Goal: Find specific page/section: Find specific page/section

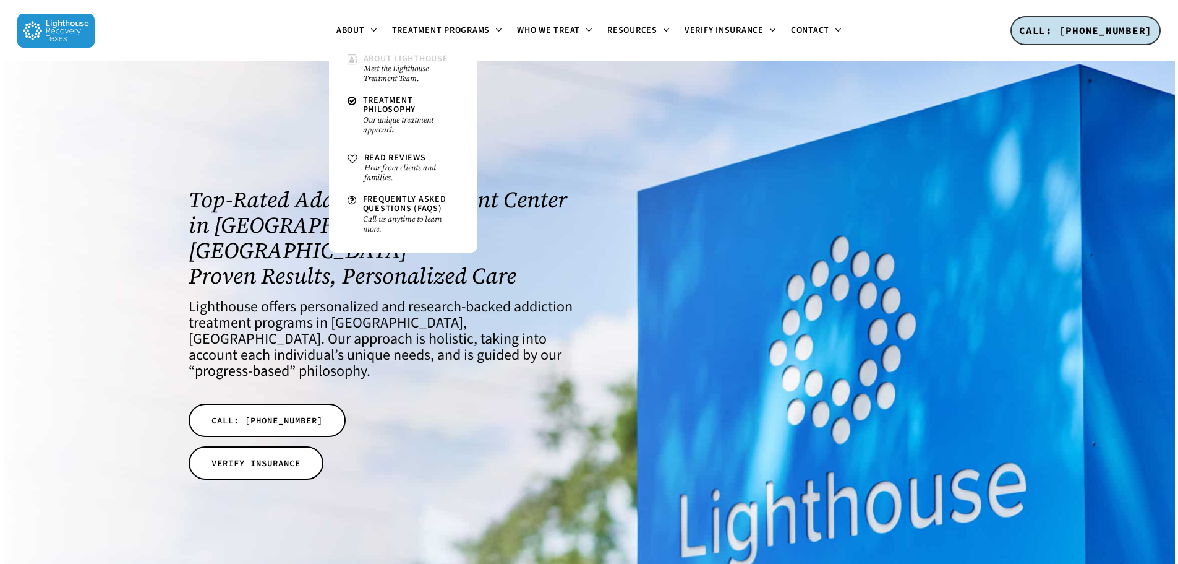
drag, startPoint x: 385, startPoint y: 68, endPoint x: 397, endPoint y: 79, distance: 16.2
click at [385, 67] on small "Meet the Lighthouse Treatment Team." at bounding box center [411, 74] width 95 height 20
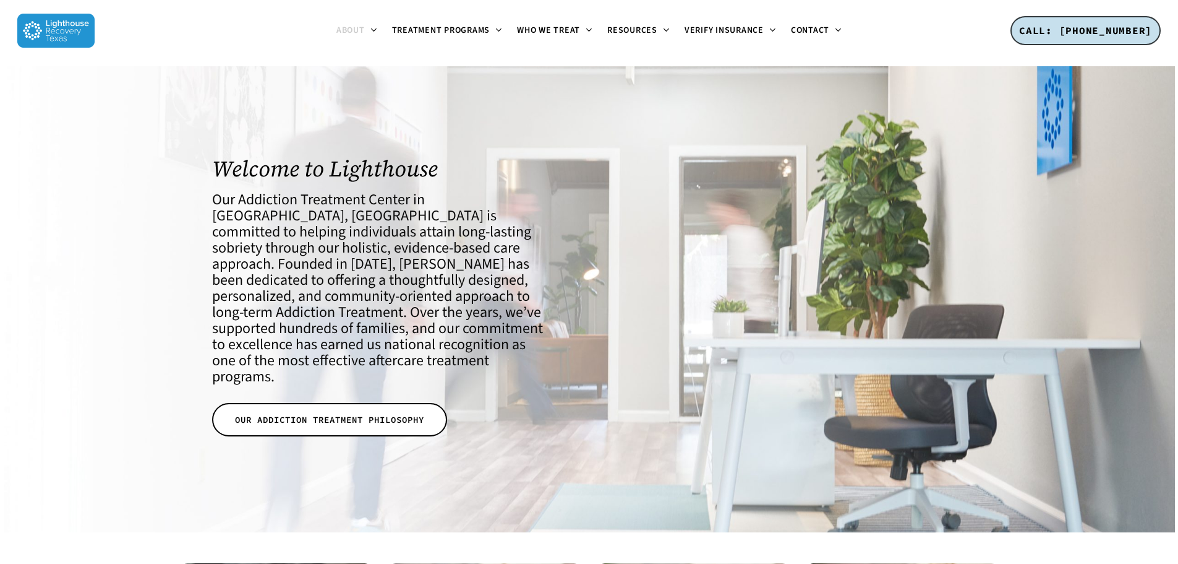
scroll to position [433, 0]
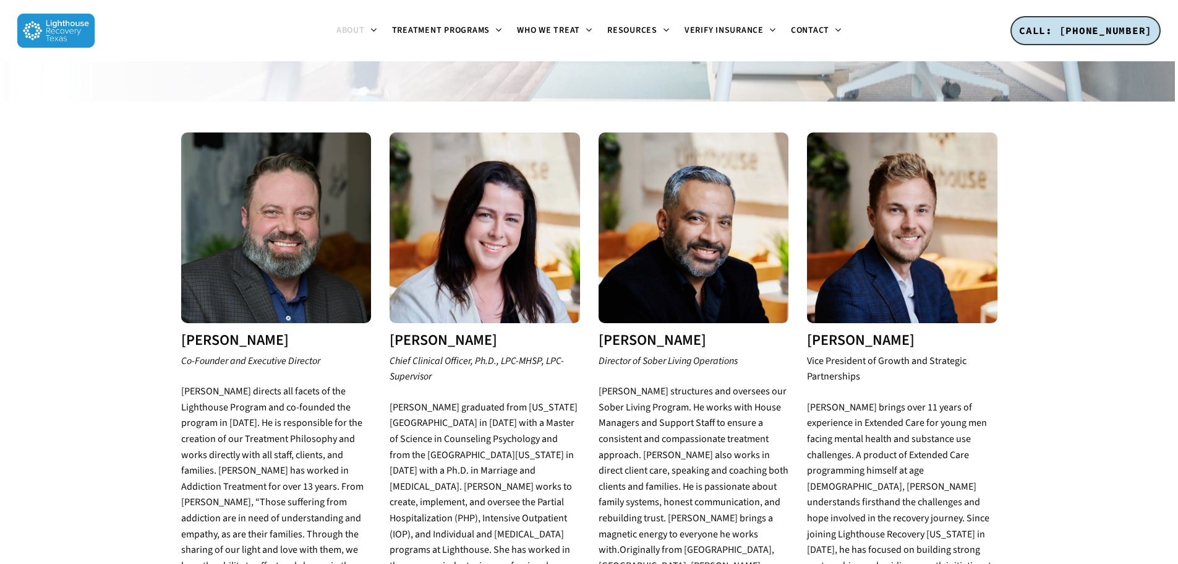
drag, startPoint x: 479, startPoint y: 267, endPoint x: 612, endPoint y: 275, distance: 133.3
click at [479, 266] on img at bounding box center [485, 227] width 191 height 191
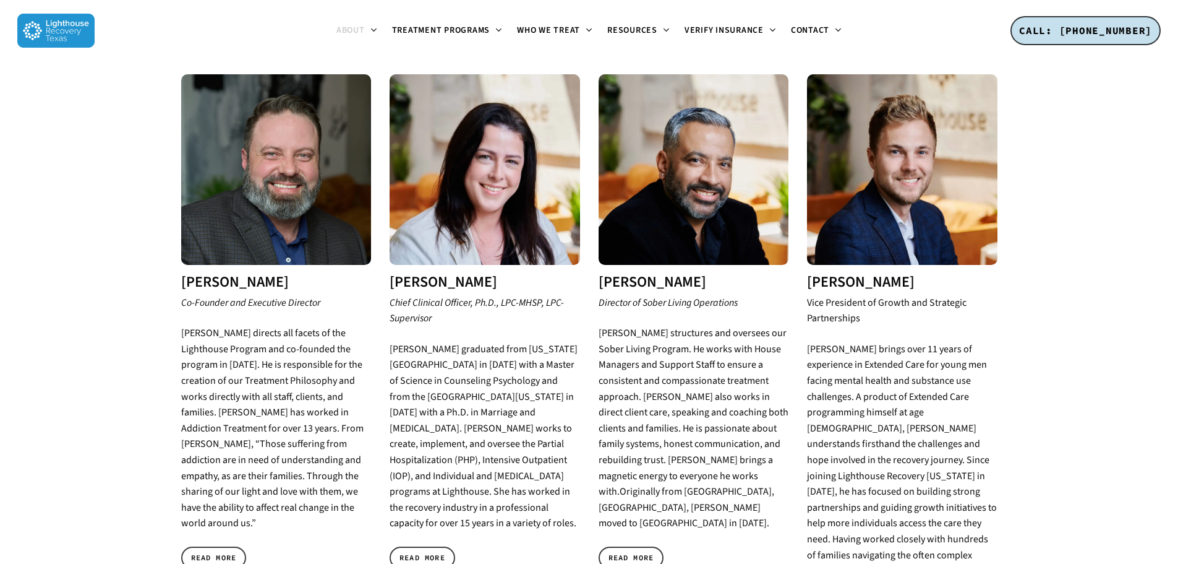
scroll to position [557, 0]
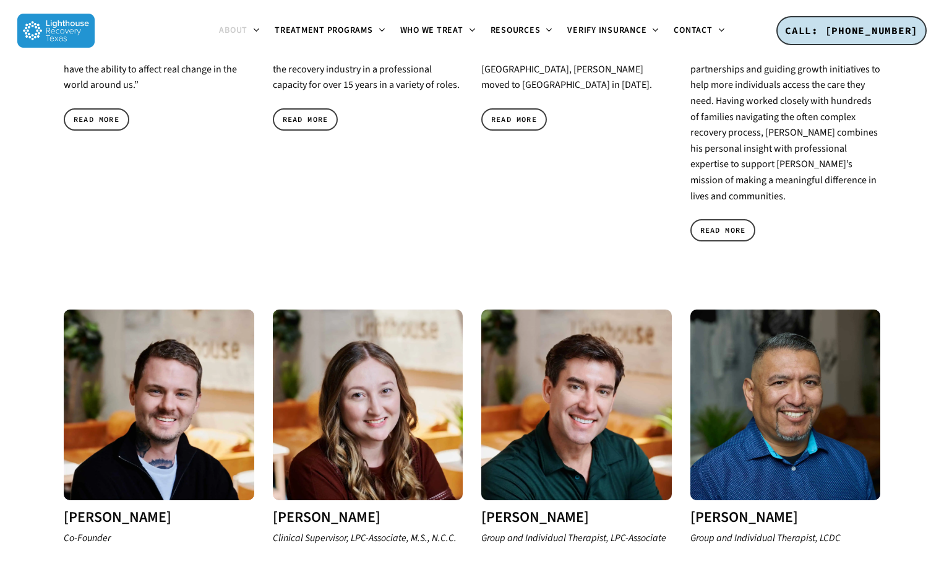
scroll to position [465, 0]
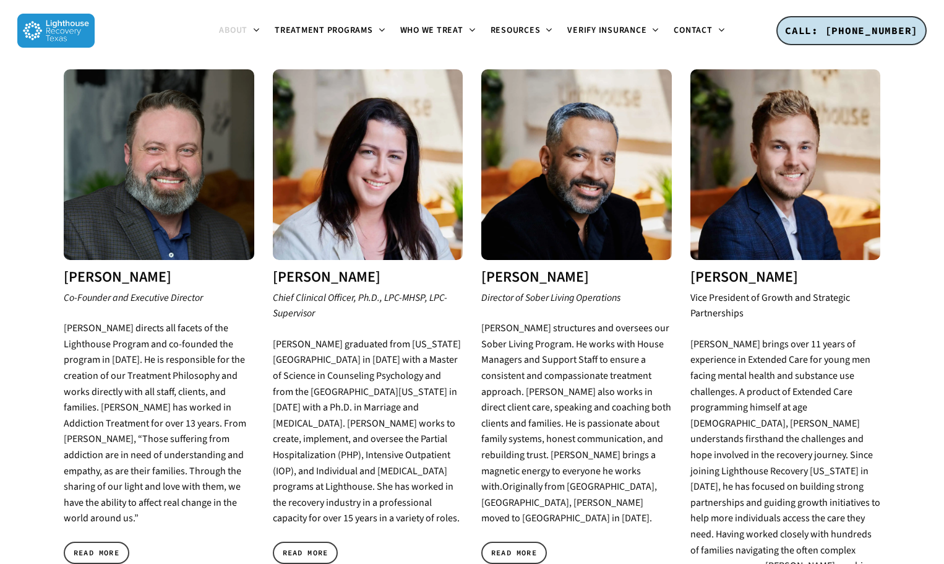
click at [727, 269] on h3 "Grant Young" at bounding box center [785, 277] width 191 height 16
click at [726, 269] on h3 "Grant Young" at bounding box center [785, 277] width 191 height 16
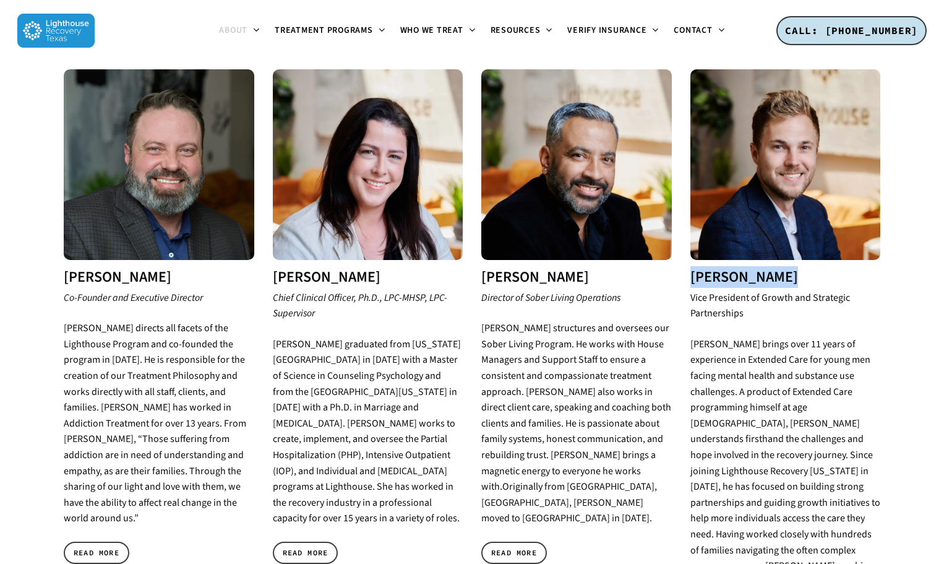
click at [726, 269] on h3 "Grant Young" at bounding box center [785, 277] width 191 height 16
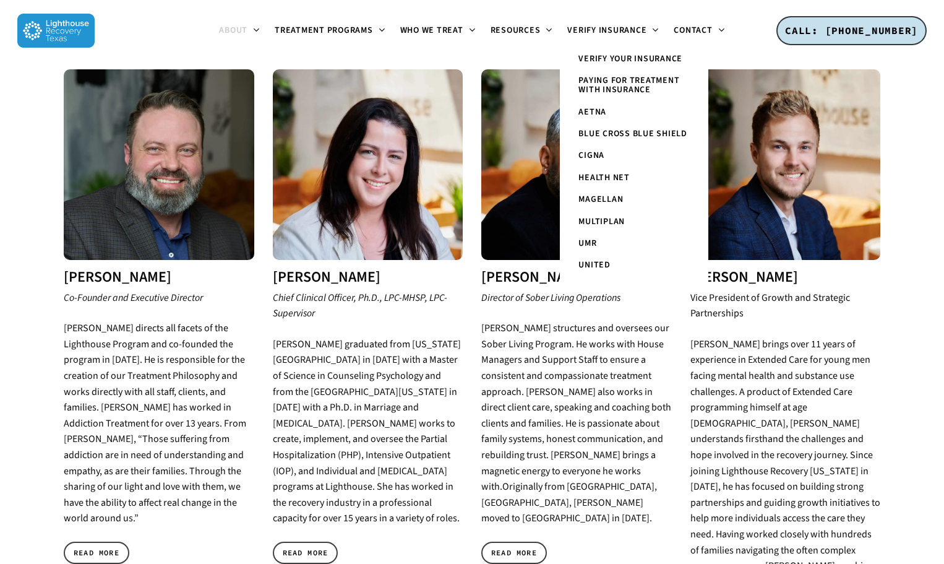
click at [766, 291] on icon "Vice President of Growth and Strategic Partnerships" at bounding box center [770, 306] width 160 height 30
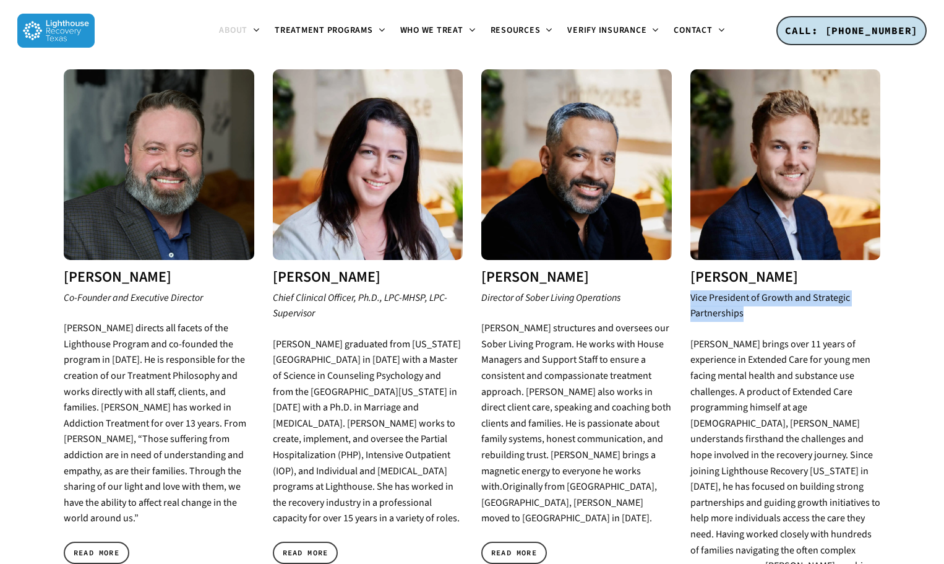
drag, startPoint x: 711, startPoint y: 291, endPoint x: 688, endPoint y: 286, distance: 23.4
click at [688, 286] on div "Grant Young Vice President of Growth and Strategic Partnerships Grant Young bri…" at bounding box center [785, 377] width 209 height 617
copy icon "Vice President of Growth and Strategic Partnerships"
